Goal: Information Seeking & Learning: Learn about a topic

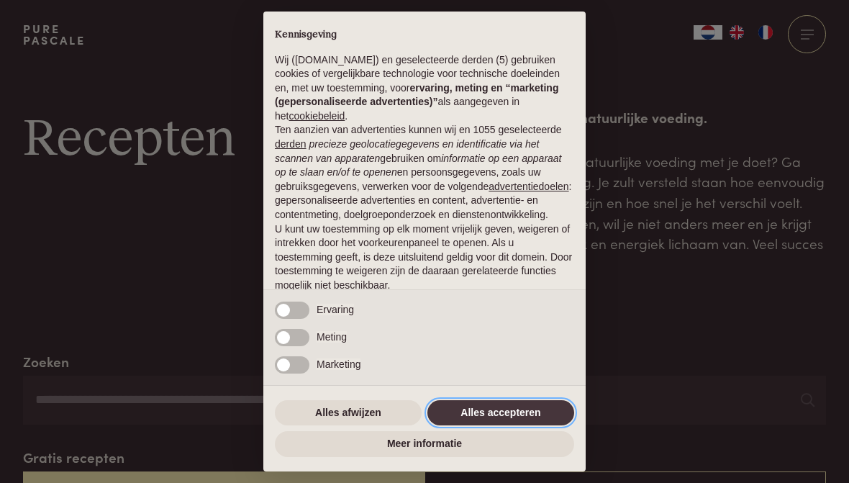
click at [529, 426] on button "Alles accepteren" at bounding box center [500, 413] width 147 height 26
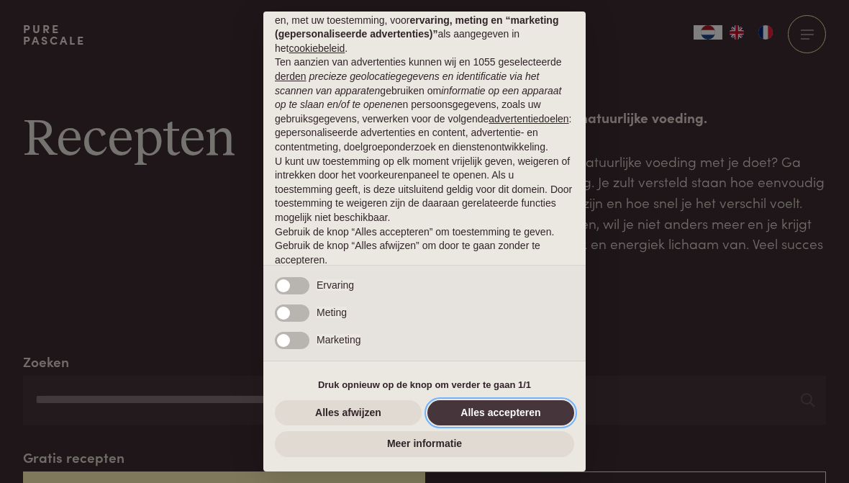
click at [515, 426] on button "Alles accepteren" at bounding box center [500, 413] width 147 height 26
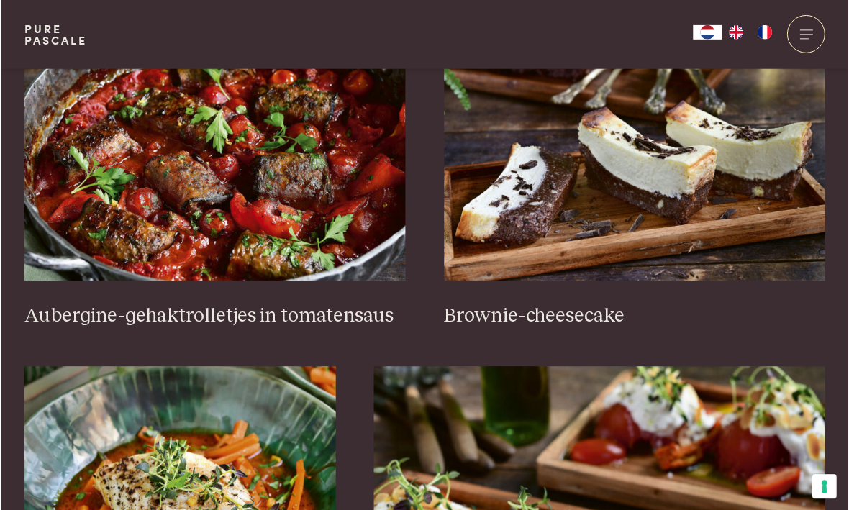
scroll to position [615, 0]
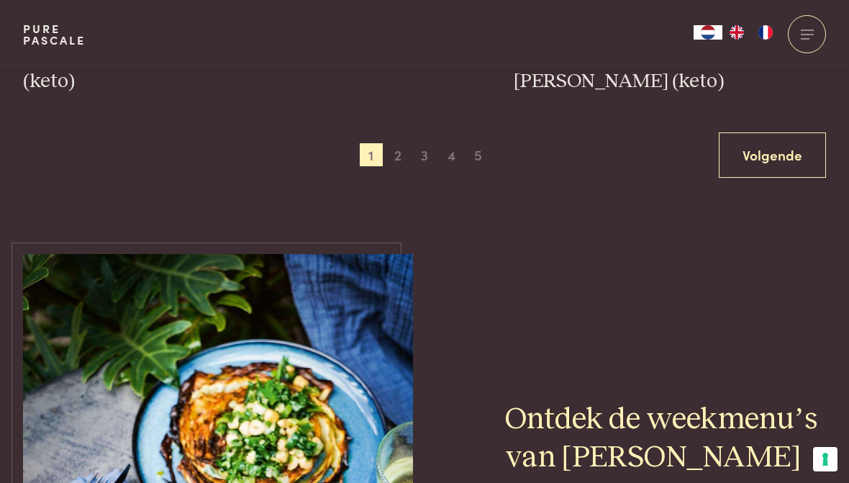
click at [770, 147] on link "Volgende" at bounding box center [771, 154] width 107 height 45
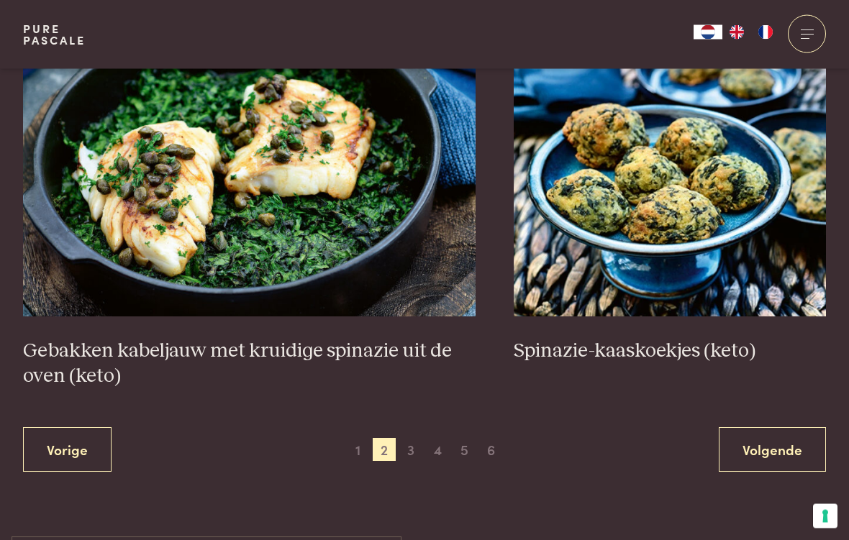
scroll to position [2511, 0]
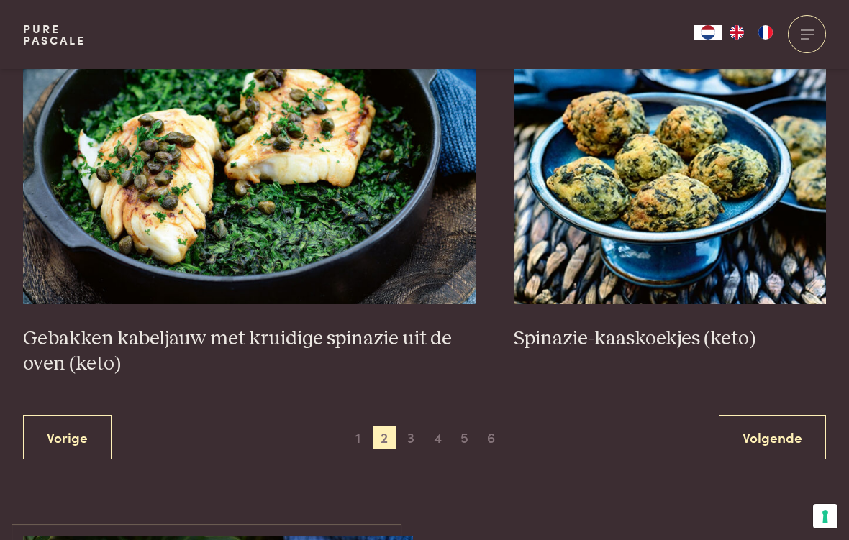
click at [422, 427] on span "3" at bounding box center [410, 437] width 23 height 23
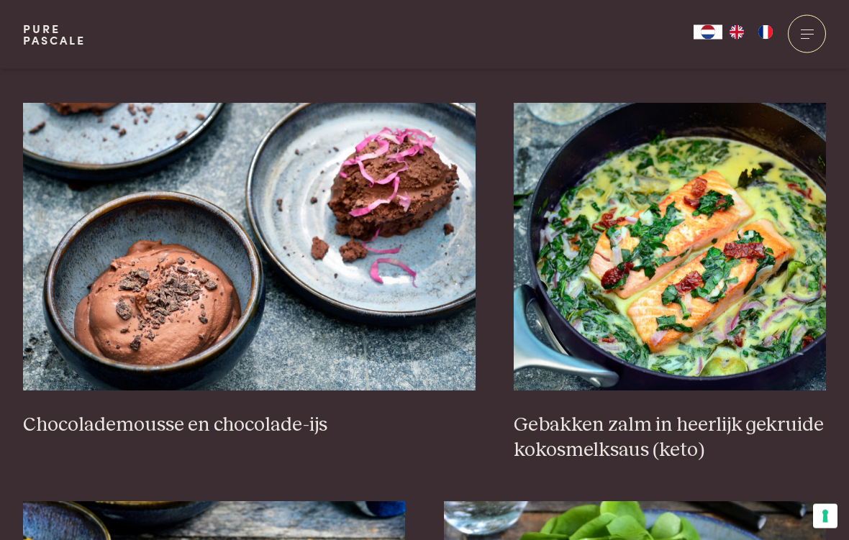
scroll to position [1329, 0]
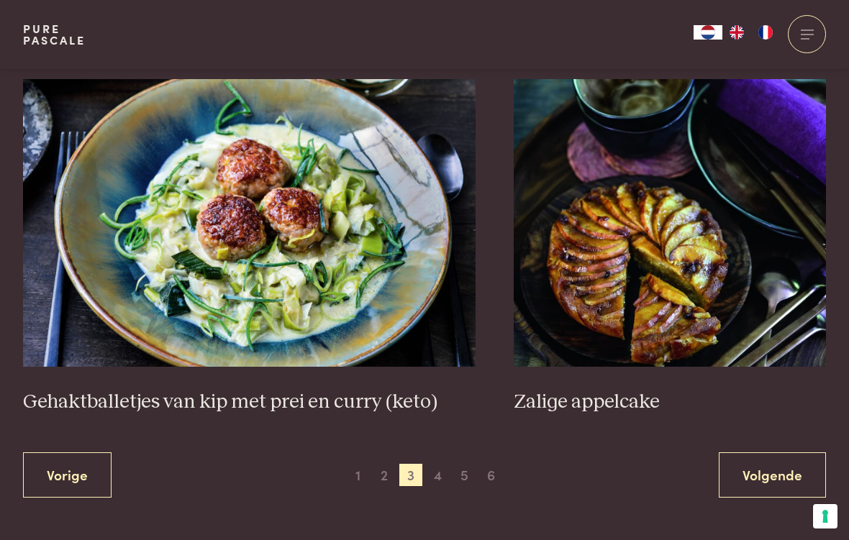
click at [436, 472] on span "4" at bounding box center [437, 475] width 23 height 23
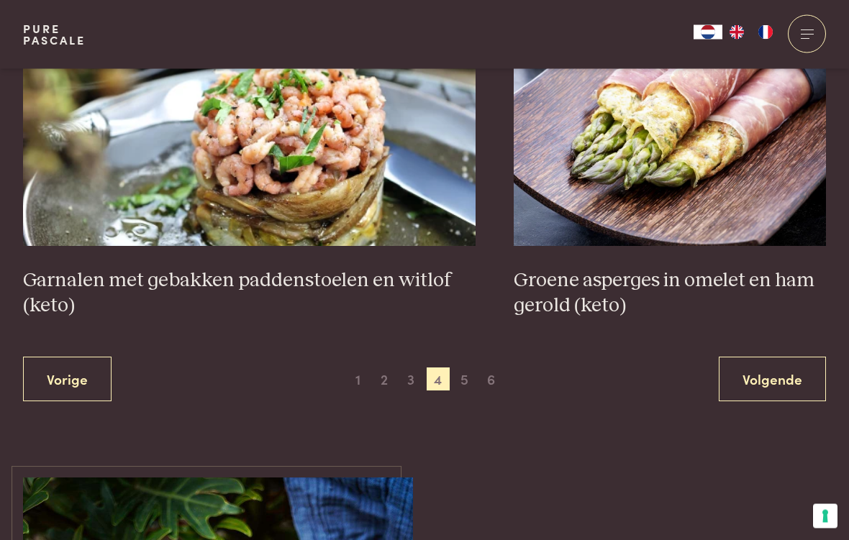
scroll to position [2570, 0]
click at [467, 370] on span "5" at bounding box center [464, 378] width 23 height 23
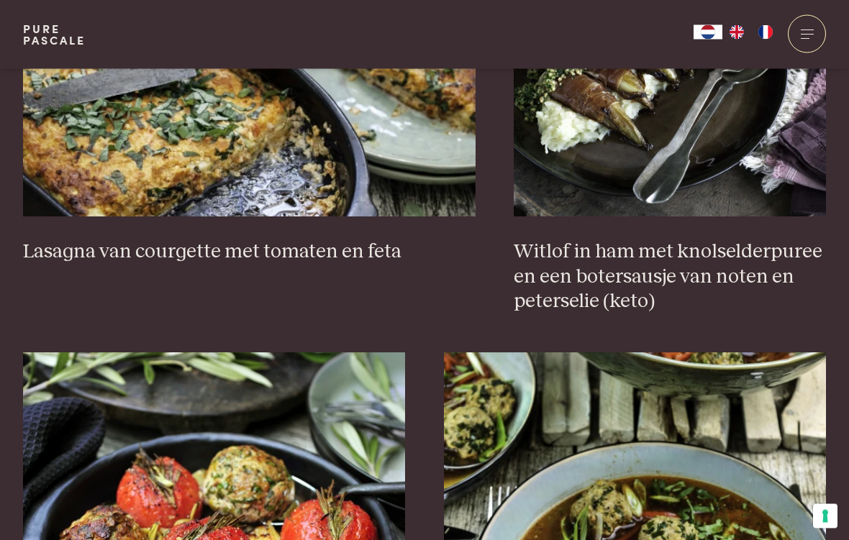
scroll to position [1453, 0]
click at [319, 246] on h3 "Lasagna van courgette met tomaten en feta" at bounding box center [249, 251] width 452 height 25
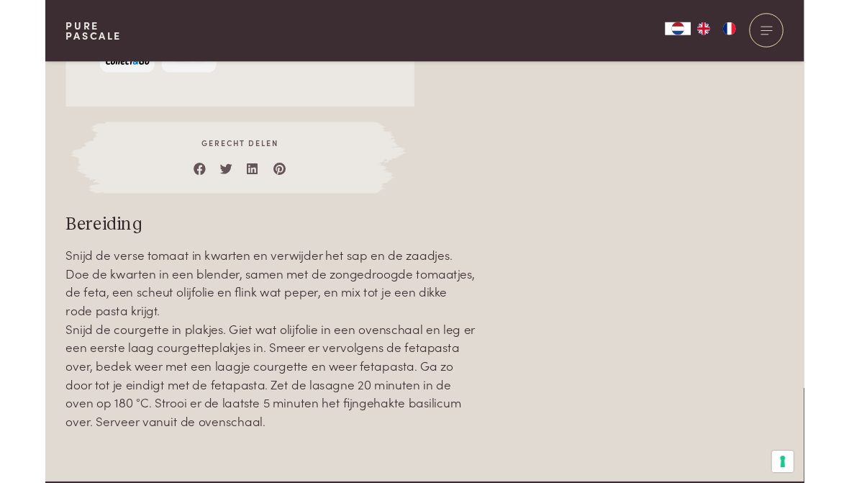
scroll to position [1464, 0]
